Goal: Task Accomplishment & Management: Use online tool/utility

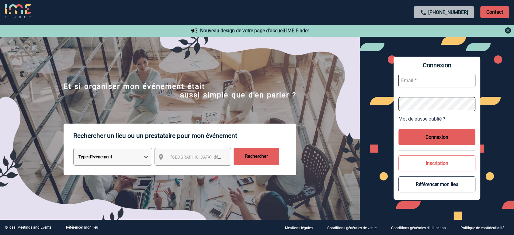
type input "jbonnaudet@ime-groupe.com"
click at [447, 140] on button "Connexion" at bounding box center [437, 137] width 77 height 16
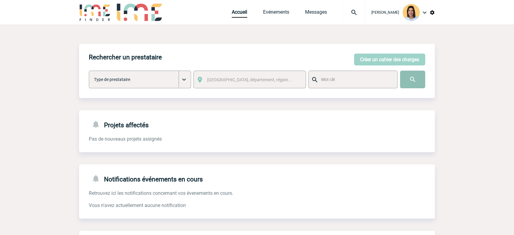
click at [419, 75] on input "image" at bounding box center [412, 80] width 25 height 18
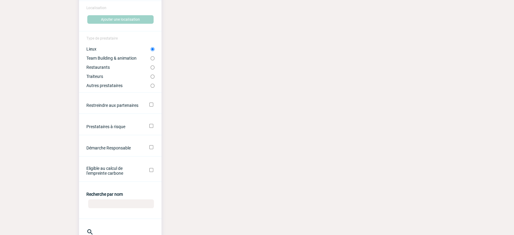
scroll to position [68, 0]
click at [110, 204] on input "Recherche par nom" at bounding box center [121, 202] width 66 height 9
type input "overland"
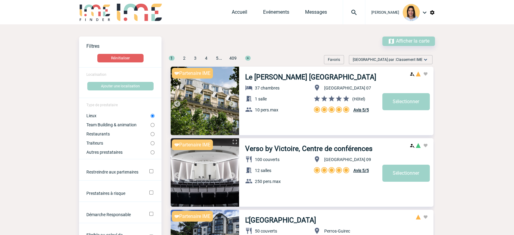
scroll to position [135, 0]
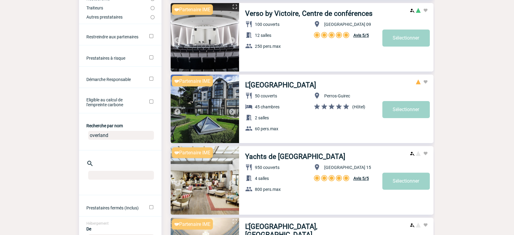
click at [115, 140] on input "overland" at bounding box center [121, 135] width 66 height 9
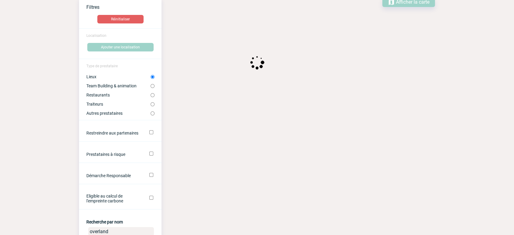
scroll to position [34, 0]
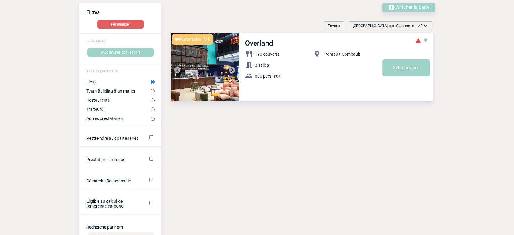
click at [102, 91] on label "Team Building & animation" at bounding box center [118, 91] width 64 height 5
click at [151, 91] on input "Team Building & animation" at bounding box center [153, 91] width 4 height 4
radio input "true"
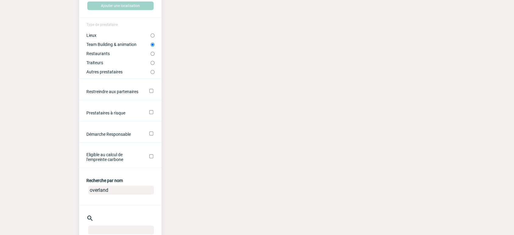
scroll to position [0, 0]
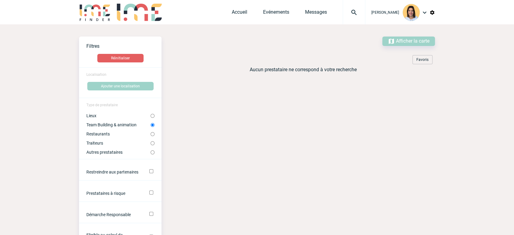
click at [95, 117] on label "Lieux" at bounding box center [118, 115] width 64 height 5
click at [151, 117] on input "Lieux" at bounding box center [153, 116] width 4 height 4
radio input "true"
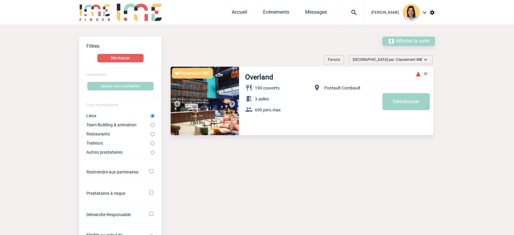
click at [307, 84] on div "190 couverts 3 salles 600 pers.max" at bounding box center [279, 98] width 68 height 33
click at [262, 77] on link "Overland" at bounding box center [259, 77] width 28 height 8
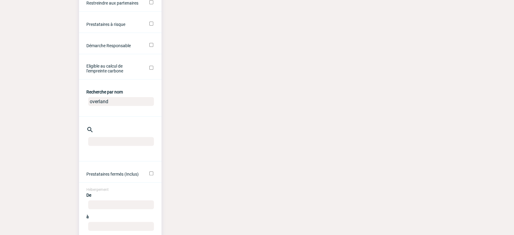
click at [110, 103] on input "overland" at bounding box center [121, 101] width 66 height 9
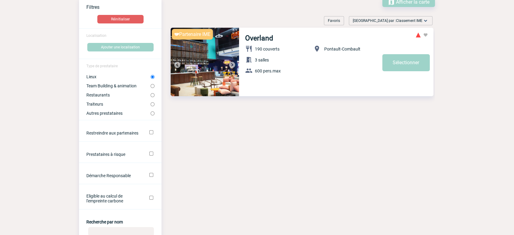
scroll to position [0, 0]
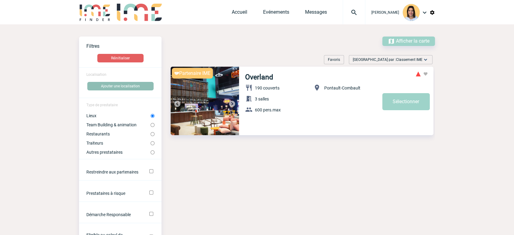
click at [101, 87] on button "Ajouter une localisation" at bounding box center [120, 86] width 66 height 9
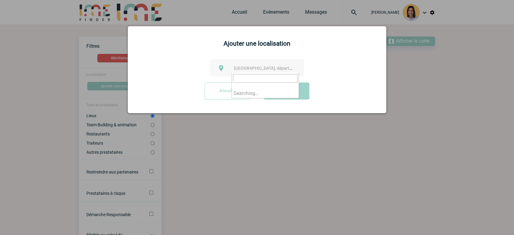
click at [265, 66] on span "[GEOGRAPHIC_DATA], département, région..." at bounding box center [276, 68] width 85 height 5
type input "seine et"
select select "261"
click at [283, 95] on button "Valider" at bounding box center [287, 90] width 46 height 17
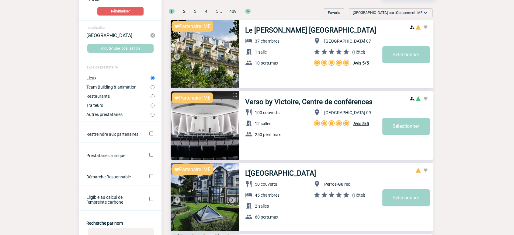
scroll to position [68, 0]
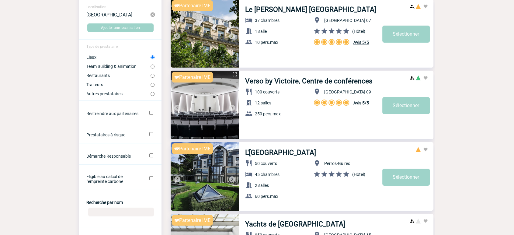
click at [92, 59] on label "Lieux" at bounding box center [118, 57] width 64 height 5
click at [151, 59] on input "Lieux" at bounding box center [153, 57] width 4 height 4
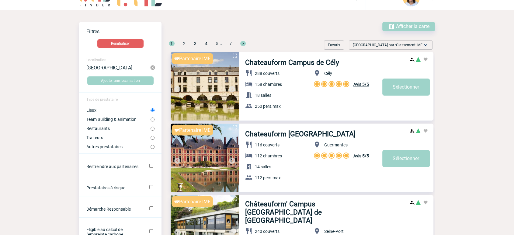
scroll to position [2, 0]
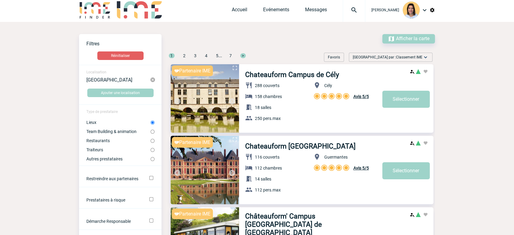
click at [414, 41] on div "Afficher la carte" at bounding box center [409, 38] width 53 height 9
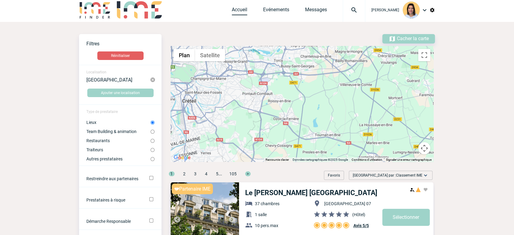
click at [234, 9] on link "Accueil" at bounding box center [240, 11] width 16 height 9
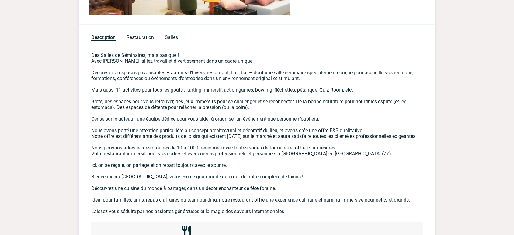
scroll to position [312, 0]
